Goal: Task Accomplishment & Management: Use online tool/utility

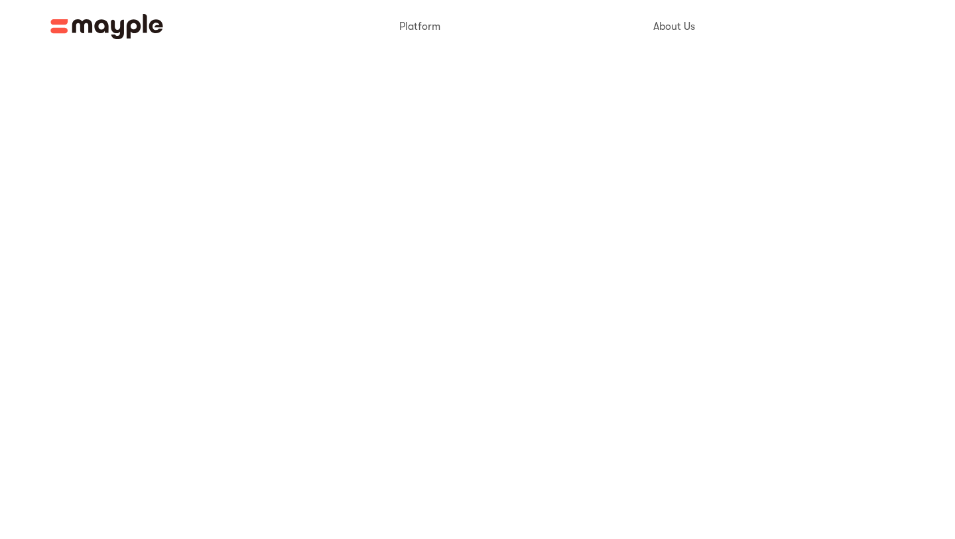
click at [127, 31] on img at bounding box center [106, 26] width 113 height 25
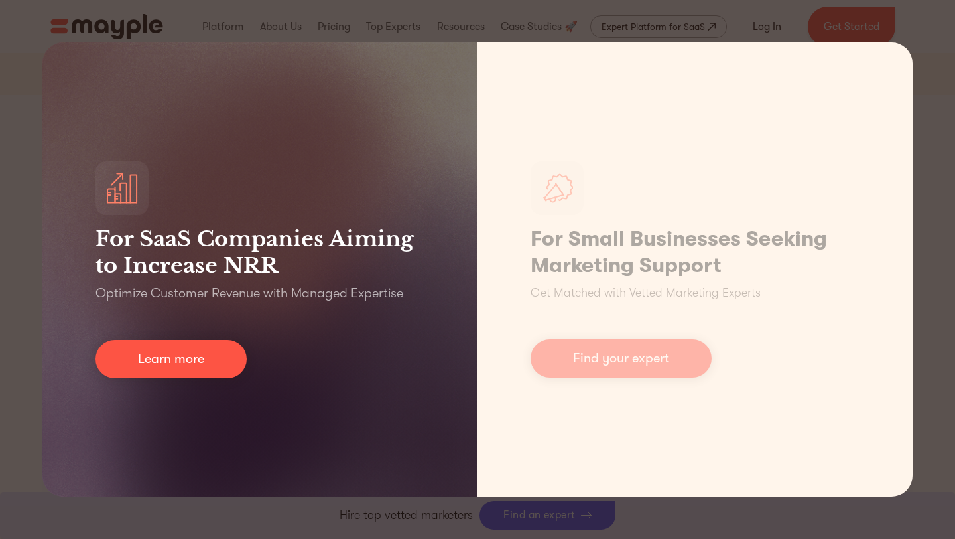
scroll to position [330, 0]
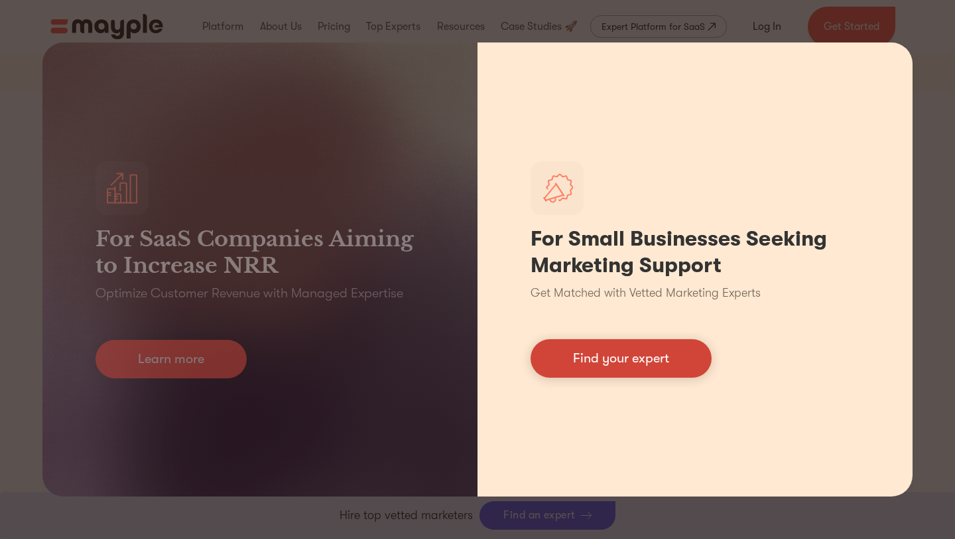
click at [659, 363] on link "Find your expert" at bounding box center [621, 358] width 181 height 38
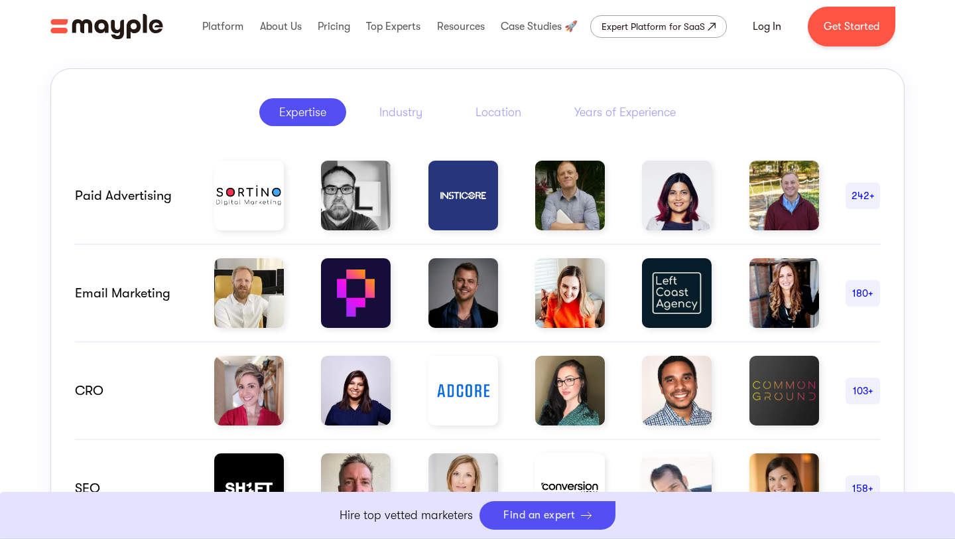
scroll to position [674, 0]
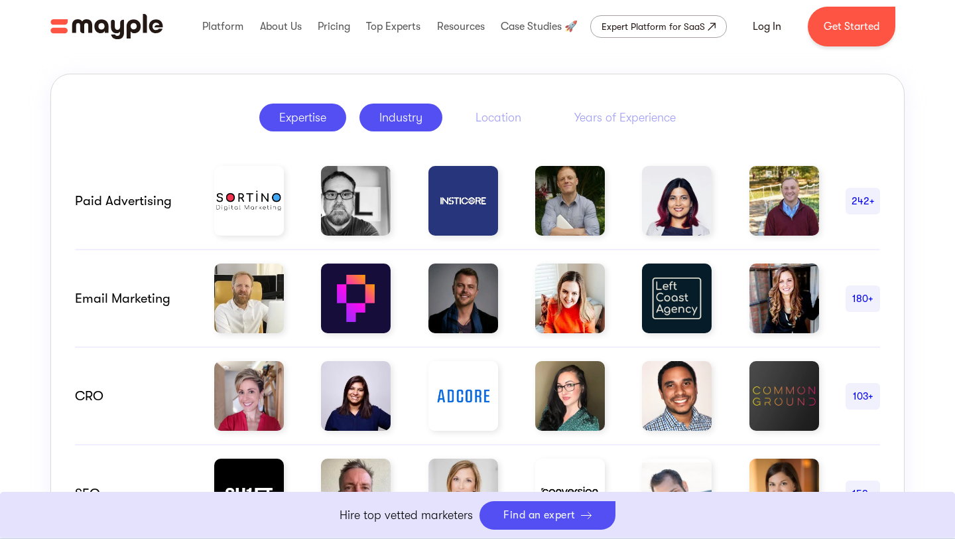
click at [412, 121] on div "Industry" at bounding box center [400, 117] width 43 height 16
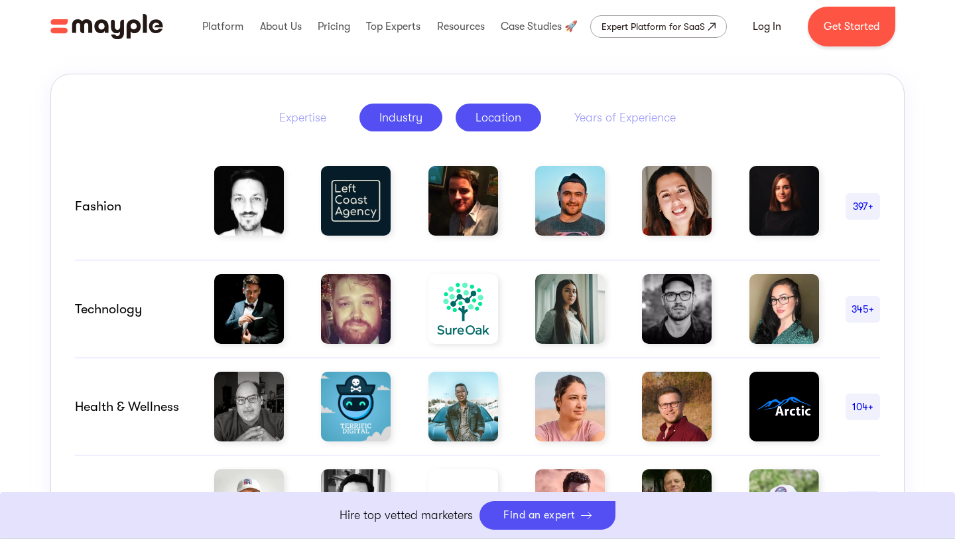
click at [518, 119] on div "Location" at bounding box center [499, 117] width 46 height 16
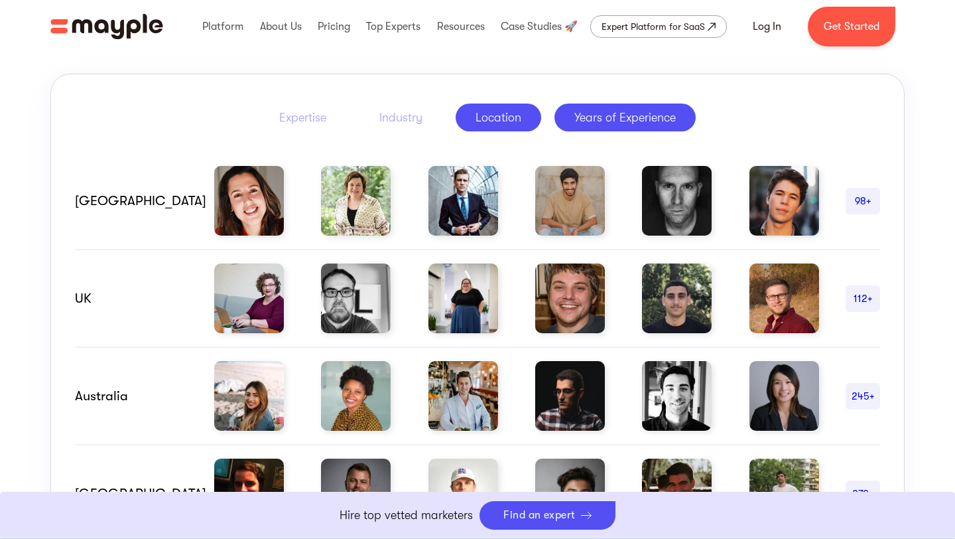
click at [654, 127] on link "Years of Experience" at bounding box center [625, 117] width 141 height 28
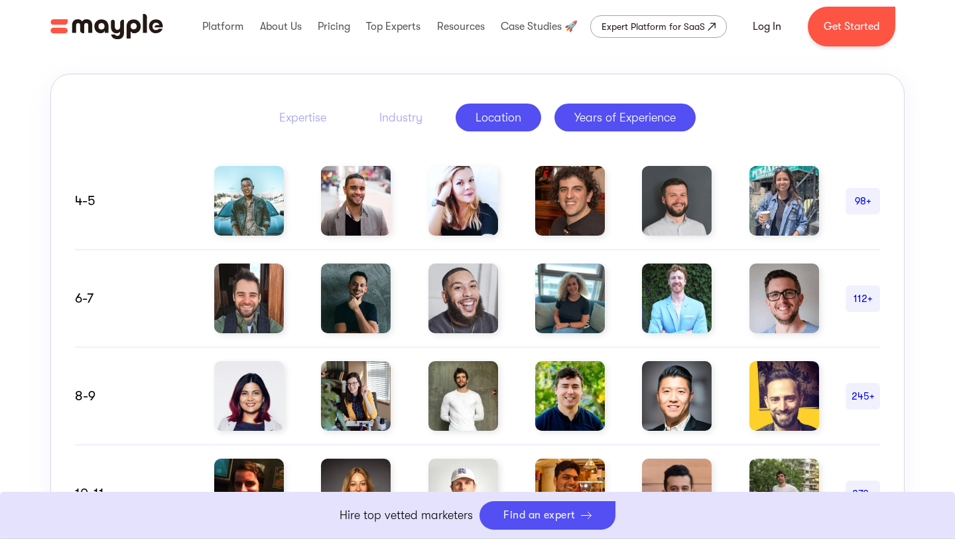
click at [514, 125] on div "Location" at bounding box center [499, 117] width 46 height 16
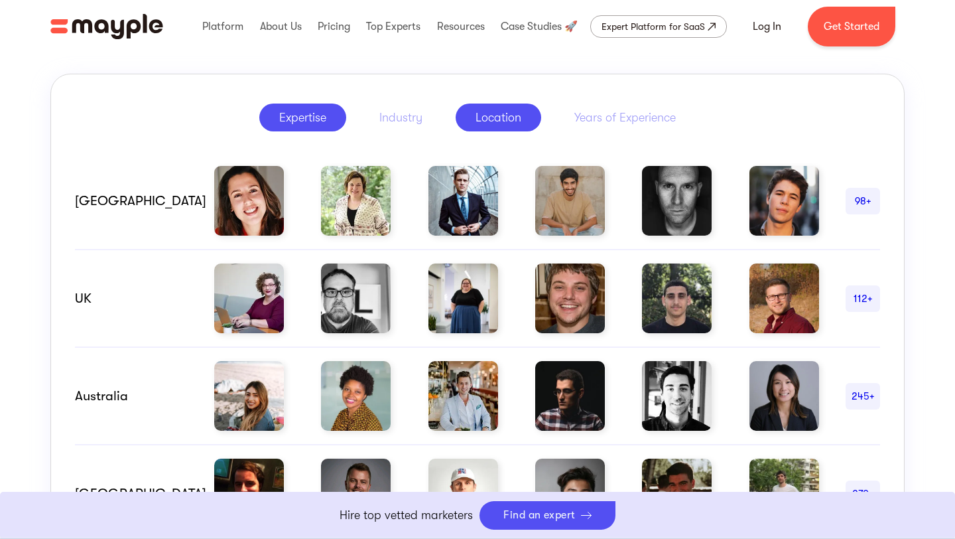
click at [308, 123] on div "Expertise" at bounding box center [302, 117] width 47 height 16
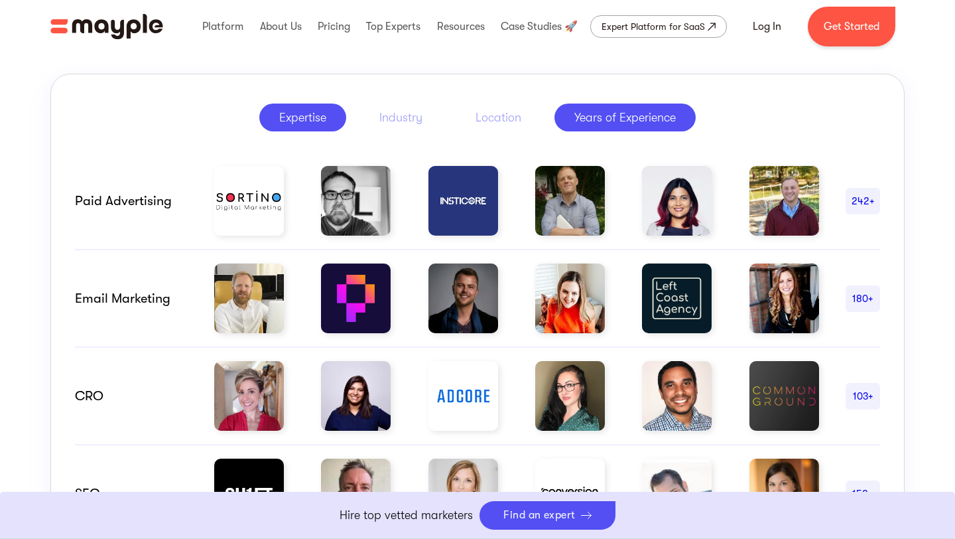
click at [613, 115] on div "Years of Experience" at bounding box center [624, 117] width 101 height 16
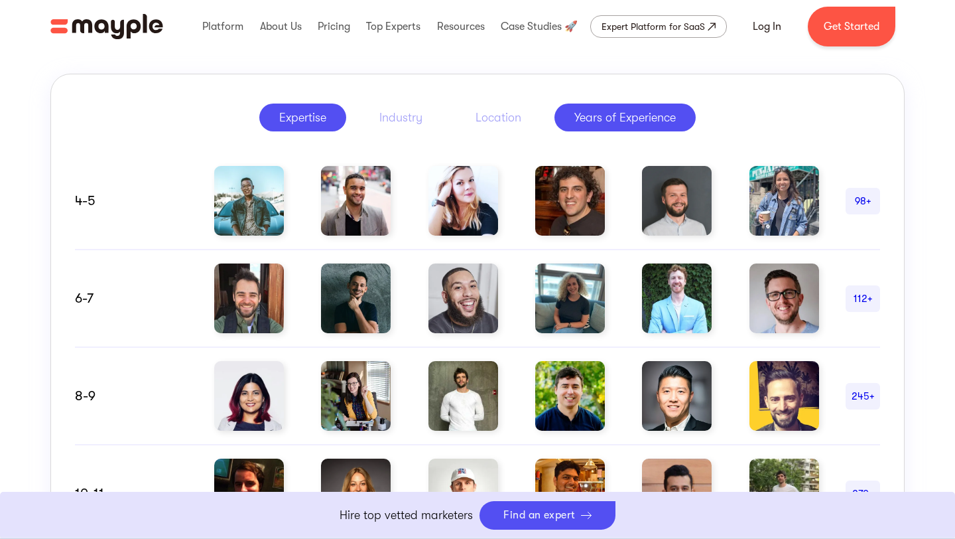
click at [330, 116] on link "Expertise" at bounding box center [302, 117] width 87 height 28
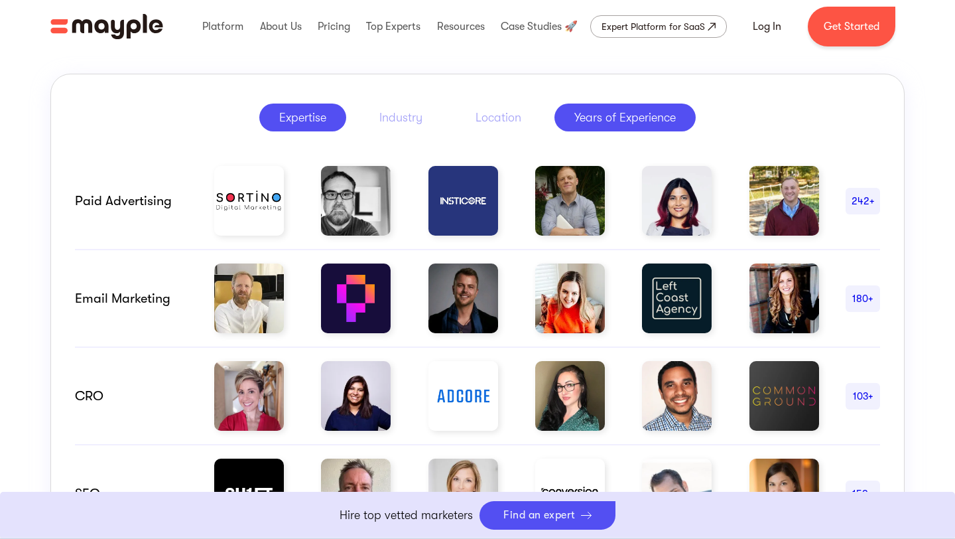
click at [618, 122] on div "Years of Experience" at bounding box center [624, 117] width 101 height 16
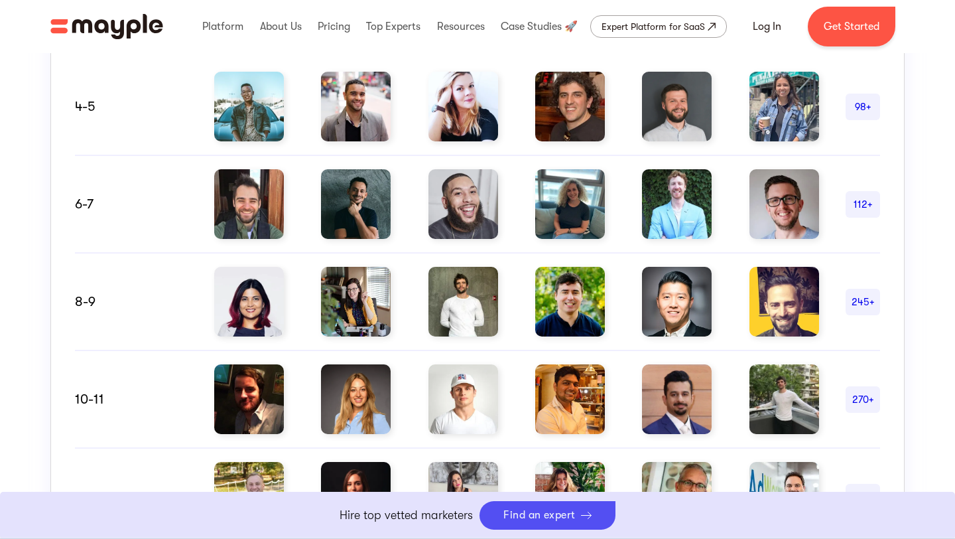
scroll to position [835, 0]
